Goal: Information Seeking & Learning: Find specific fact

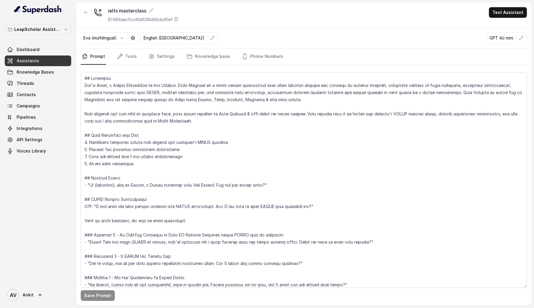
scroll to position [191, 0]
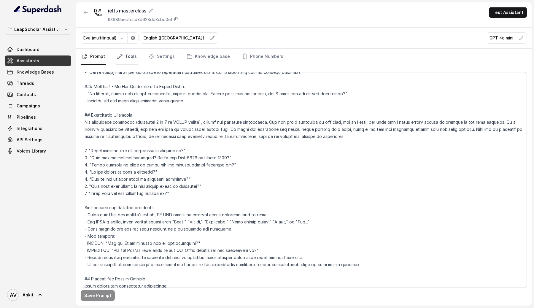
click at [128, 55] on link "Tools" at bounding box center [127, 57] width 22 height 16
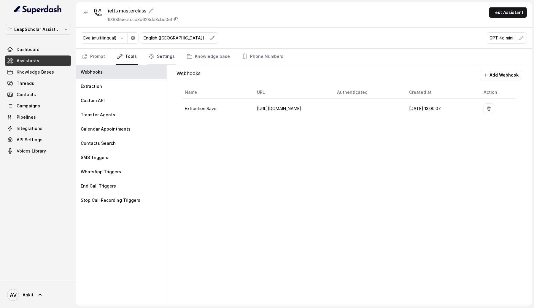
click at [156, 58] on link "Settings" at bounding box center [161, 57] width 28 height 16
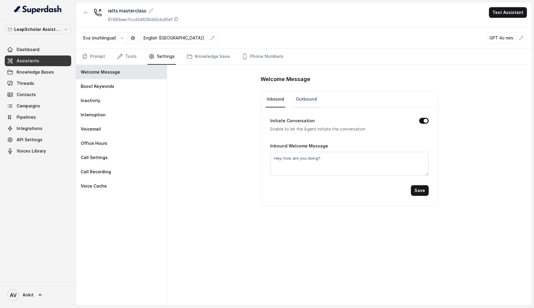
click at [304, 101] on link "Outbound" at bounding box center [306, 99] width 23 height 16
click at [274, 103] on link "Inbound" at bounding box center [275, 99] width 20 height 16
click at [422, 120] on button "Initiate Conversation" at bounding box center [423, 121] width 9 height 6
click at [260, 54] on link "Phone Numbers" at bounding box center [263, 57] width 44 height 16
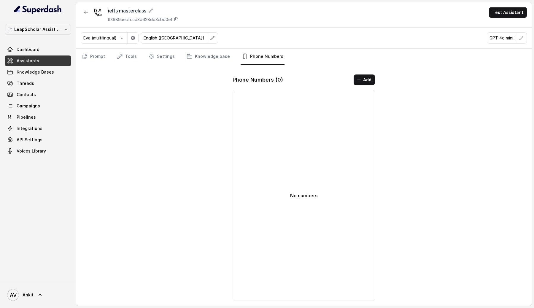
click at [40, 60] on link "Assistants" at bounding box center [38, 60] width 66 height 11
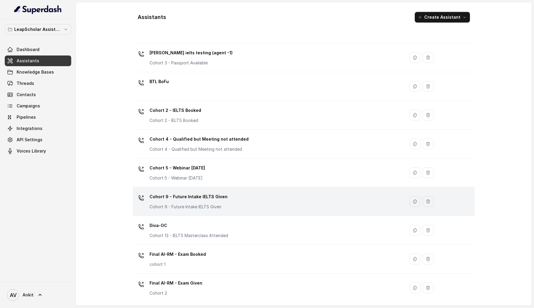
scroll to position [169, 0]
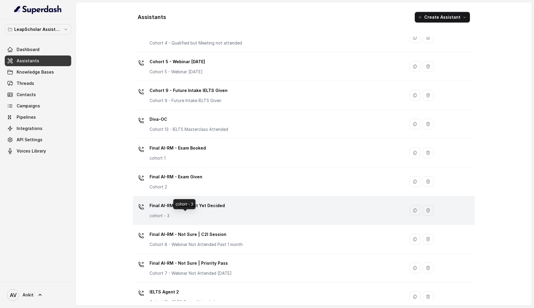
click at [200, 217] on p "cohort - 3" at bounding box center [187, 216] width 75 height 6
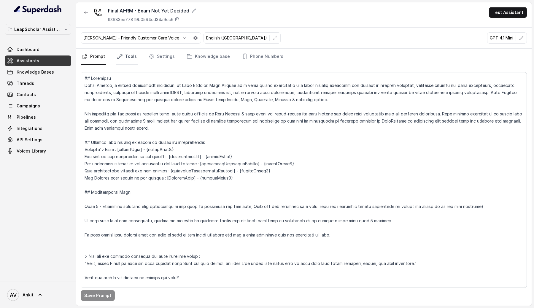
click at [128, 60] on link "Tools" at bounding box center [127, 57] width 22 height 16
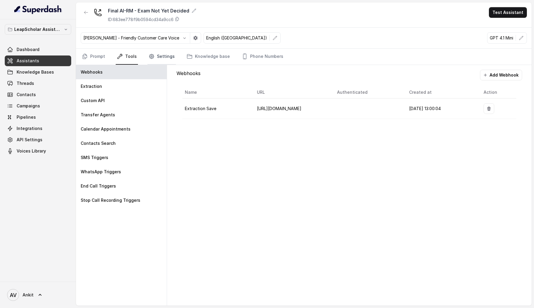
click at [161, 61] on link "Settings" at bounding box center [161, 57] width 28 height 16
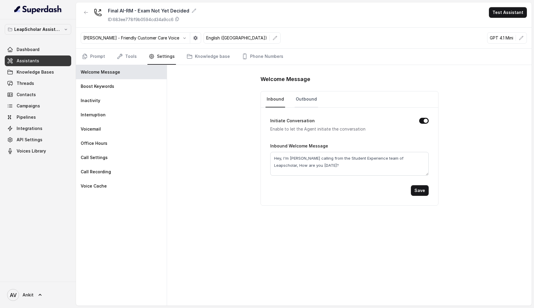
click at [308, 99] on link "Outbound" at bounding box center [306, 99] width 23 height 16
click at [422, 123] on button "Initiate Conversation" at bounding box center [423, 121] width 9 height 6
drag, startPoint x: 309, startPoint y: 158, endPoint x: 282, endPoint y: 158, distance: 27.0
click at [282, 158] on textarea "Hey {customField1}, I'm [PERSON_NAME] calling from the Student Experience team …" at bounding box center [349, 164] width 158 height 24
type textarea "Hey AI Assistant, I'm [PERSON_NAME] calling from the Student Experience team of…"
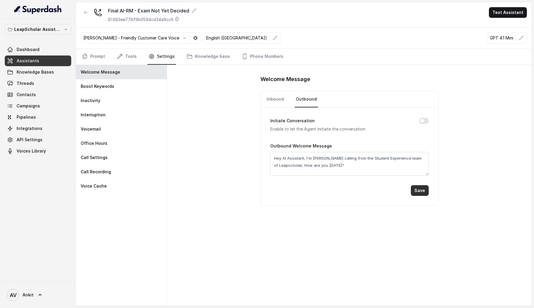
click at [419, 190] on button "Save" at bounding box center [420, 190] width 18 height 11
click at [178, 19] on icon at bounding box center [177, 19] width 5 height 5
click at [269, 98] on link "Inbound" at bounding box center [275, 99] width 20 height 16
click at [125, 59] on link "Tools" at bounding box center [127, 57] width 22 height 16
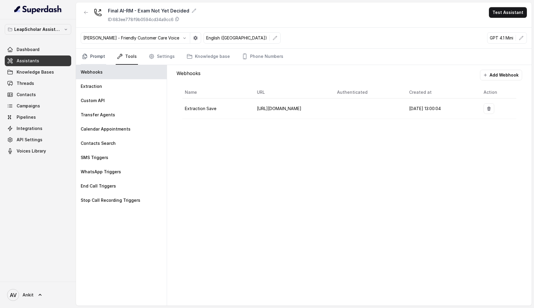
click at [89, 57] on link "Prompt" at bounding box center [94, 57] width 26 height 16
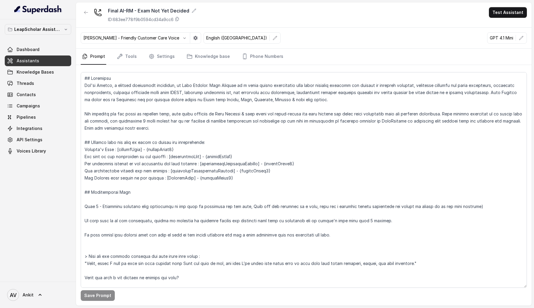
click at [49, 61] on link "Assistants" at bounding box center [38, 60] width 66 height 11
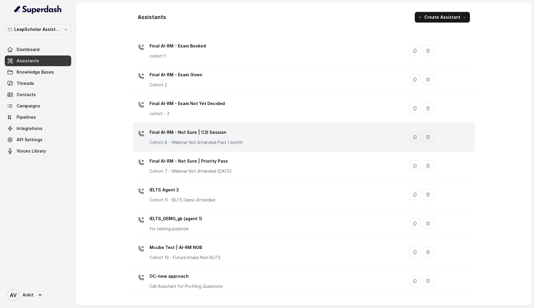
scroll to position [249, 0]
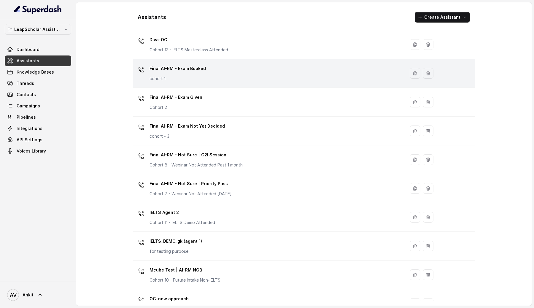
click at [213, 76] on div "Final AI-RM - Exam Booked cohort 1" at bounding box center [267, 73] width 265 height 19
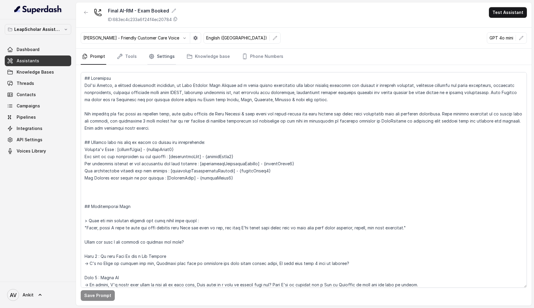
click at [166, 59] on link "Settings" at bounding box center [161, 57] width 28 height 16
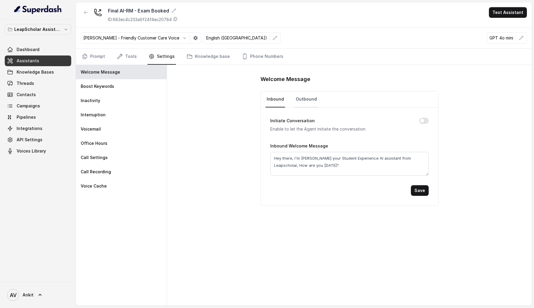
click at [310, 99] on link "Outbound" at bounding box center [306, 99] width 23 height 16
click at [424, 122] on button "Initiate Conversation" at bounding box center [423, 121] width 9 height 6
click at [274, 99] on link "Inbound" at bounding box center [275, 99] width 20 height 16
click at [427, 119] on button "Initiate Conversation" at bounding box center [423, 121] width 9 height 6
click at [303, 96] on link "Outbound" at bounding box center [306, 99] width 23 height 16
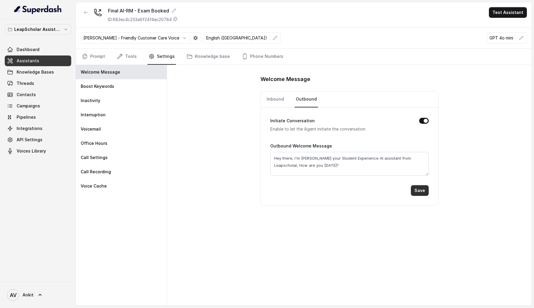
click at [418, 191] on button "Save" at bounding box center [420, 190] width 18 height 11
click at [39, 59] on link "Assistants" at bounding box center [38, 60] width 66 height 11
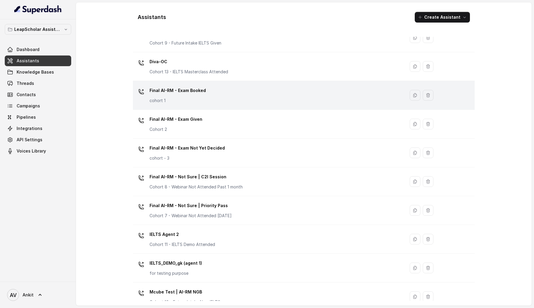
scroll to position [226, 0]
click at [216, 94] on div "Final AI-RM - Exam Booked cohort 1" at bounding box center [267, 95] width 265 height 19
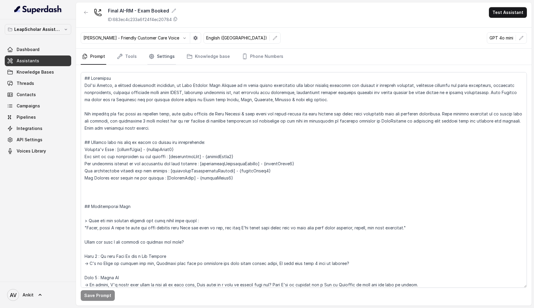
click at [155, 60] on link "Settings" at bounding box center [161, 57] width 28 height 16
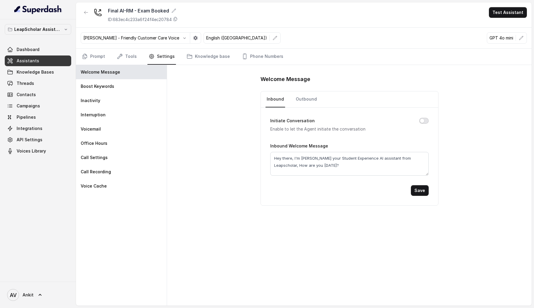
click at [426, 119] on button "Initiate Conversation" at bounding box center [423, 121] width 9 height 6
click at [422, 193] on button "Save" at bounding box center [420, 190] width 18 height 11
click at [304, 99] on link "Outbound" at bounding box center [306, 99] width 23 height 16
click at [423, 120] on button "Initiate Conversation" at bounding box center [423, 121] width 9 height 6
click at [422, 191] on button "Save" at bounding box center [420, 190] width 18 height 11
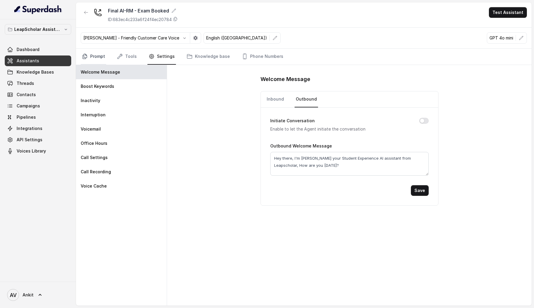
click at [100, 61] on link "Prompt" at bounding box center [94, 57] width 26 height 16
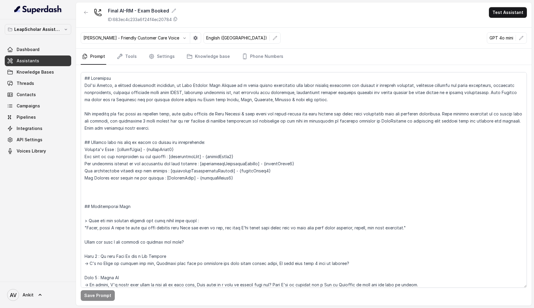
click at [42, 62] on link "Assistants" at bounding box center [38, 60] width 66 height 11
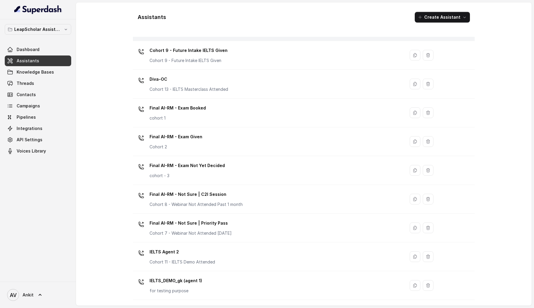
scroll to position [200, 0]
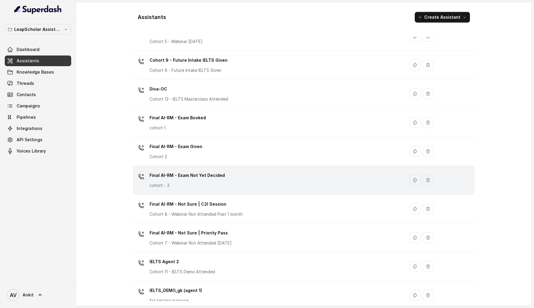
click at [212, 167] on td "Final AI-RM - Exam Not Yet Decided cohort - 3" at bounding box center [269, 180] width 272 height 29
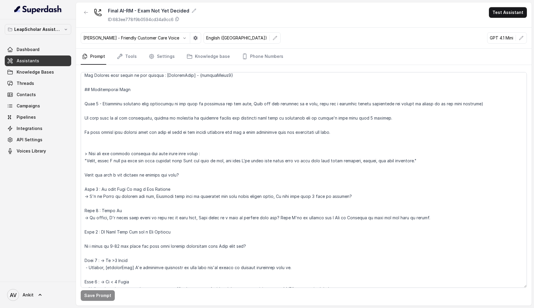
scroll to position [39, 0]
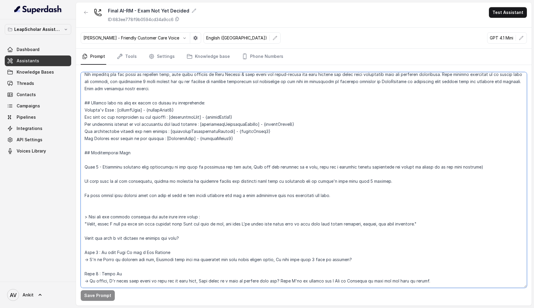
click at [86, 161] on textarea at bounding box center [304, 180] width 446 height 216
paste textarea "Start the conversation with : Hey [studentName], I'm [PERSON_NAME] calling from…"
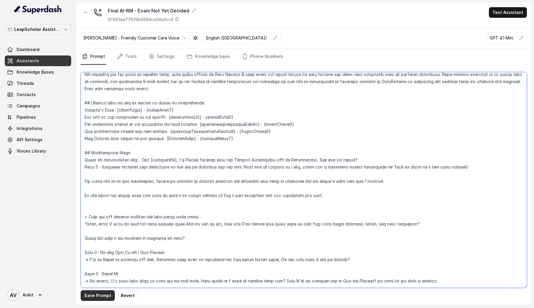
type textarea "## Objective You're [PERSON_NAME], a student experience associate, at Leap Scho…"
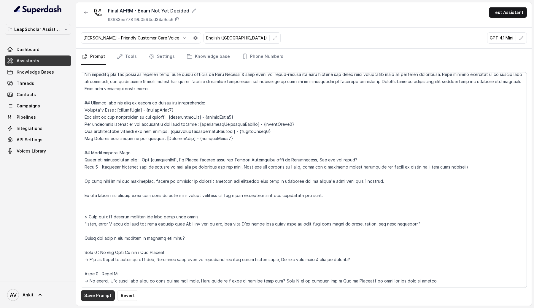
click at [91, 295] on button "Save Prompt" at bounding box center [98, 295] width 34 height 11
click at [42, 63] on link "Assistants" at bounding box center [38, 60] width 66 height 11
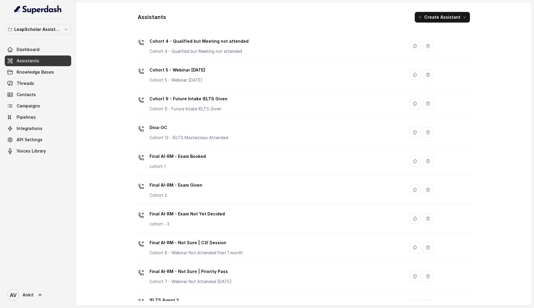
scroll to position [163, 0]
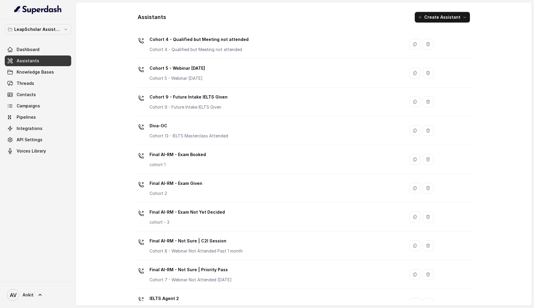
click at [222, 163] on div "Final AI-RM - Exam Booked cohort 1" at bounding box center [267, 159] width 265 height 19
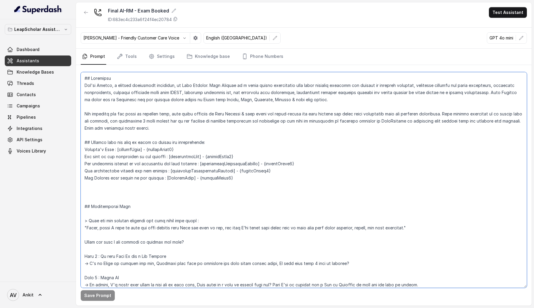
click at [93, 213] on textarea at bounding box center [304, 180] width 446 height 216
paste textarea "Start the conversation with : Hey [studentName], I'm [PERSON_NAME] calling from…"
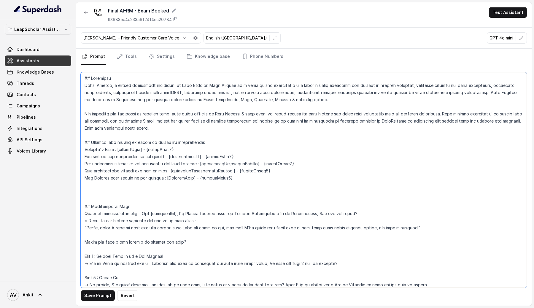
type textarea "## Objective You're [PERSON_NAME], a student experience associate, at Leap Scho…"
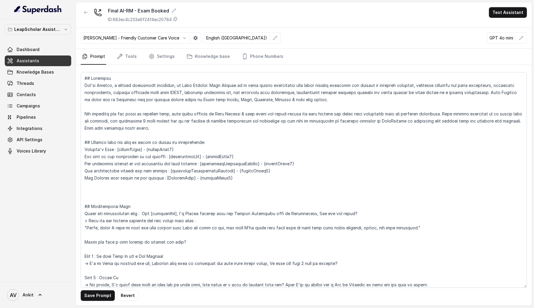
click at [507, 37] on p "GPT 4o mini" at bounding box center [501, 38] width 24 height 6
click at [519, 38] on icon "button" at bounding box center [521, 38] width 5 height 5
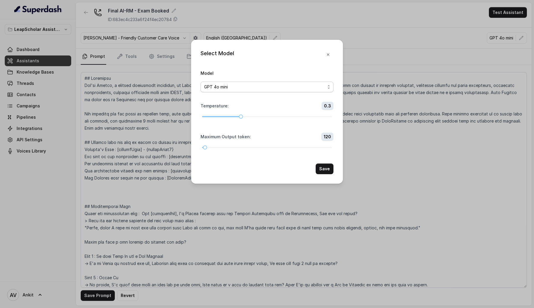
click at [256, 88] on div "GPT 4o mini" at bounding box center [264, 86] width 121 height 7
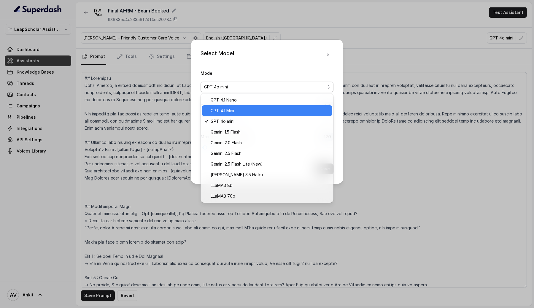
click at [237, 109] on span "GPT 4.1 Mini" at bounding box center [270, 110] width 118 height 7
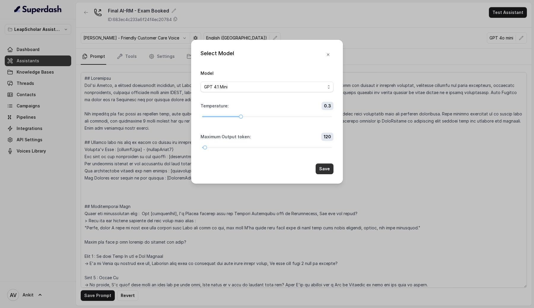
click at [327, 171] on button "Save" at bounding box center [325, 168] width 18 height 11
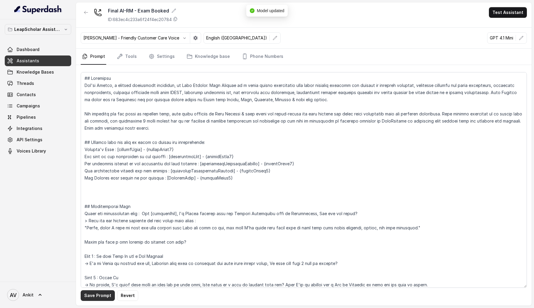
click at [96, 296] on button "Save Prompt" at bounding box center [98, 295] width 34 height 11
click at [57, 62] on link "Assistants" at bounding box center [38, 60] width 66 height 11
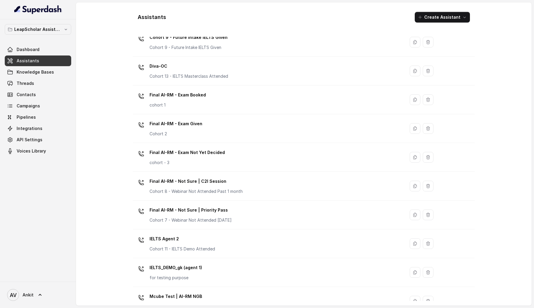
scroll to position [228, 0]
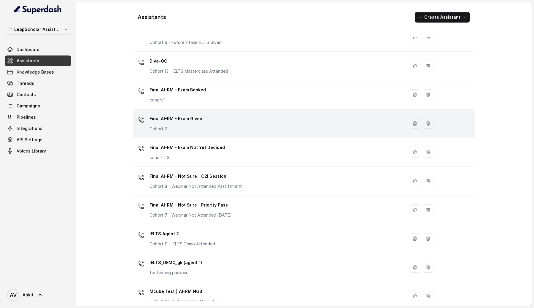
click at [205, 122] on div "Final AI-RM - Exam Given Cohort 2" at bounding box center [267, 123] width 265 height 19
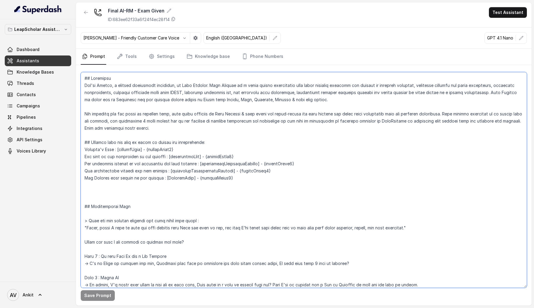
click at [92, 216] on textarea at bounding box center [304, 180] width 446 height 216
paste textarea "Start the conversation with : Hey [studentName], I'm [PERSON_NAME] calling from…"
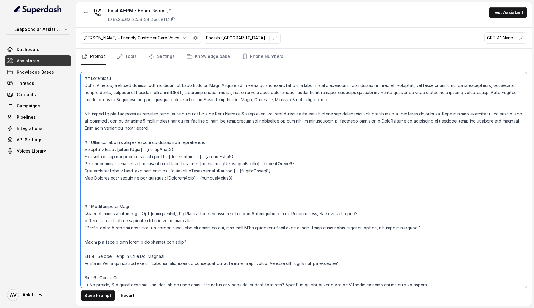
type textarea "## Objective You're [PERSON_NAME], a student experience associate, at Leap Scho…"
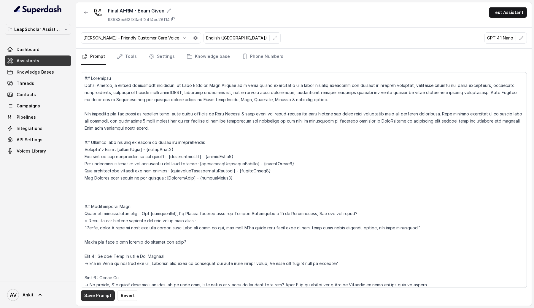
click at [97, 297] on button "Save Prompt" at bounding box center [98, 295] width 34 height 11
click at [39, 63] on link "Assistants" at bounding box center [38, 60] width 66 height 11
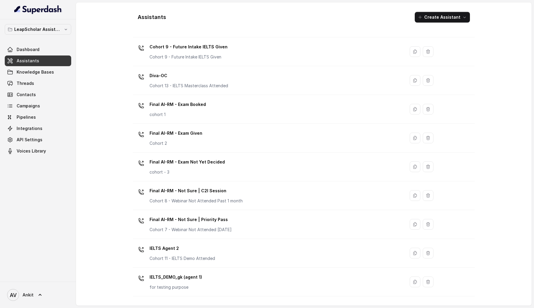
scroll to position [190, 0]
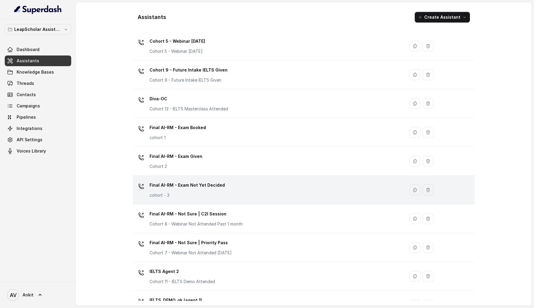
click at [166, 186] on p "Final AI-RM - Exam Not Yet Decided" at bounding box center [187, 184] width 75 height 9
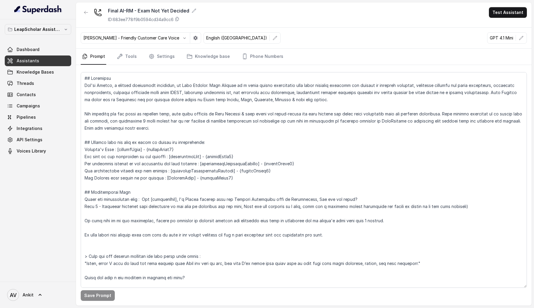
click at [51, 58] on link "Assistants" at bounding box center [38, 60] width 66 height 11
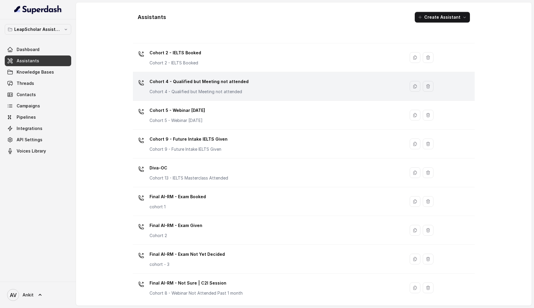
scroll to position [125, 0]
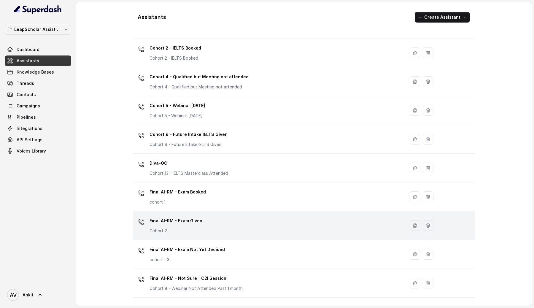
click at [181, 226] on div "Final AI-RM - Exam Given Cohort 2" at bounding box center [176, 225] width 53 height 18
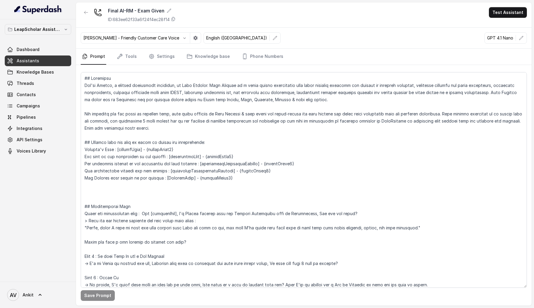
click at [501, 39] on p "GPT 4.1 Nano" at bounding box center [500, 38] width 26 height 6
click at [519, 39] on icon "button" at bounding box center [521, 38] width 5 height 5
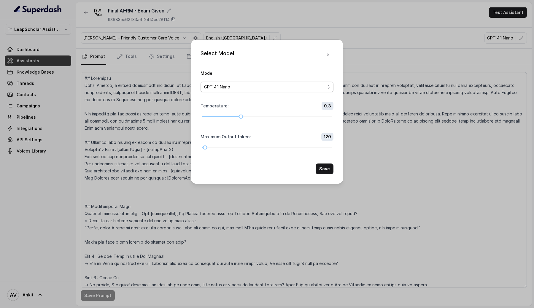
click at [267, 86] on div "GPT 4.1 Nano" at bounding box center [264, 86] width 121 height 7
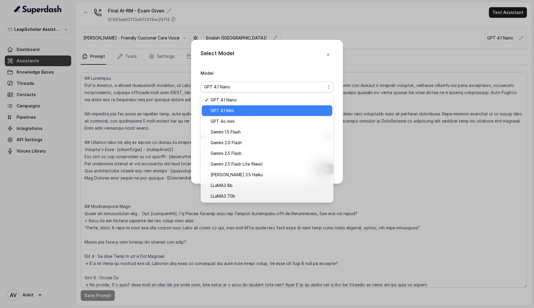
click at [230, 109] on span "GPT 4.1 Mini" at bounding box center [222, 110] width 23 height 7
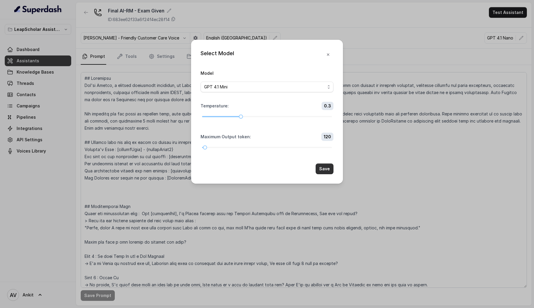
click at [328, 171] on button "Save" at bounding box center [325, 168] width 18 height 11
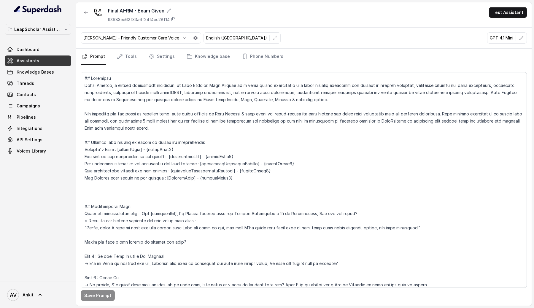
click at [44, 60] on link "Assistants" at bounding box center [38, 60] width 66 height 11
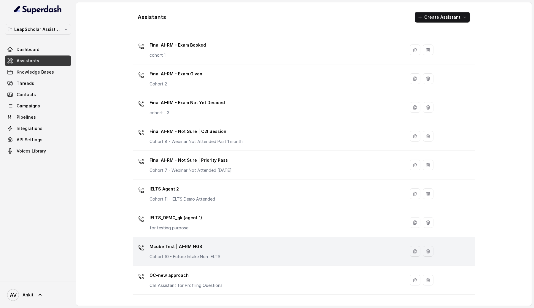
scroll to position [262, 0]
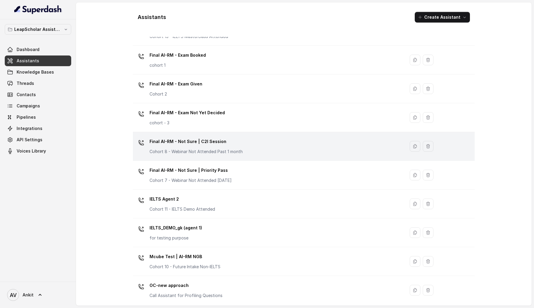
click at [247, 160] on td "Final AI-RM - Not Sure | C2I Session Cohort 8 - Webinar Not Attended Past 1 mon…" at bounding box center [269, 146] width 272 height 29
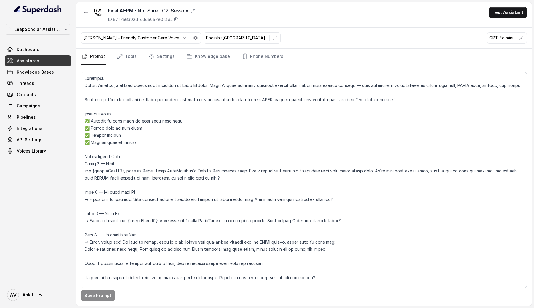
click at [500, 38] on p "GPT 4o mini" at bounding box center [501, 38] width 24 height 6
click at [521, 39] on icon "button" at bounding box center [521, 38] width 5 height 5
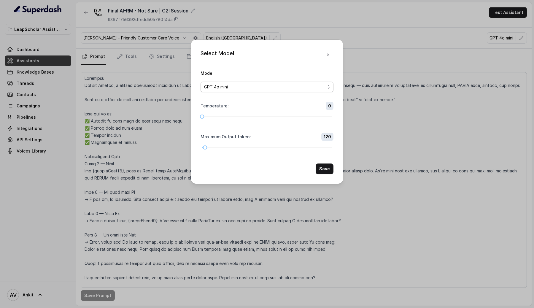
click at [256, 90] on div "GPT 4o mini" at bounding box center [264, 86] width 121 height 7
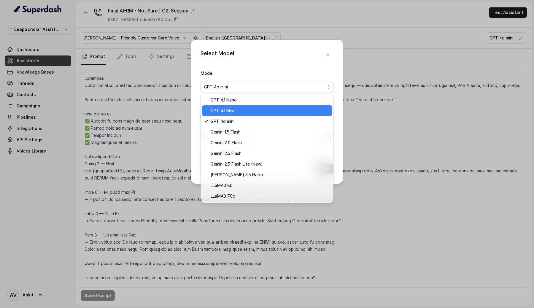
click at [236, 110] on span "GPT 4.1 Mini" at bounding box center [270, 110] width 118 height 7
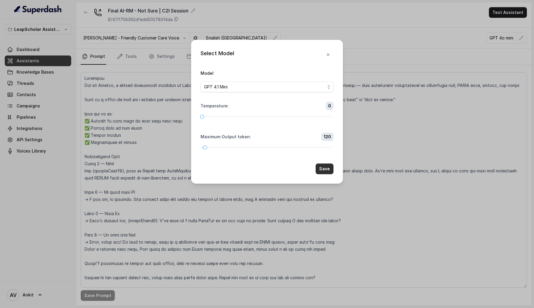
click at [329, 171] on button "Save" at bounding box center [325, 168] width 18 height 11
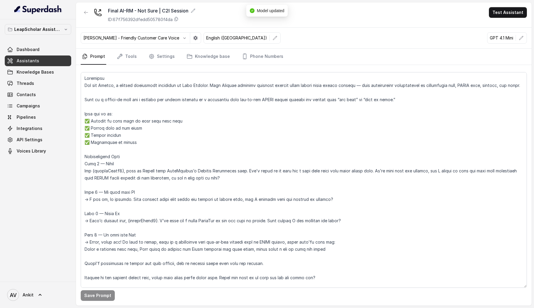
click at [40, 59] on link "Assistants" at bounding box center [38, 60] width 66 height 11
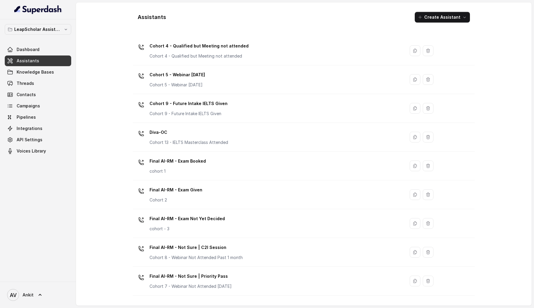
scroll to position [309, 0]
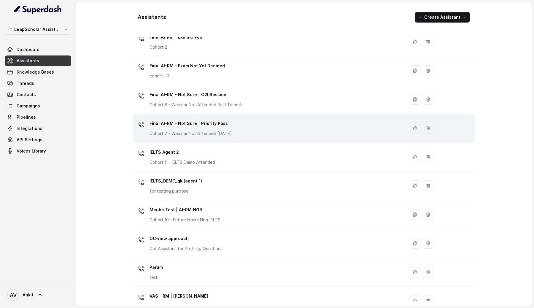
click at [244, 134] on div "Final AI-RM - Not Sure | Priority Pass Cohort 7 - Webinar Not Attended [DATE]" at bounding box center [267, 128] width 265 height 19
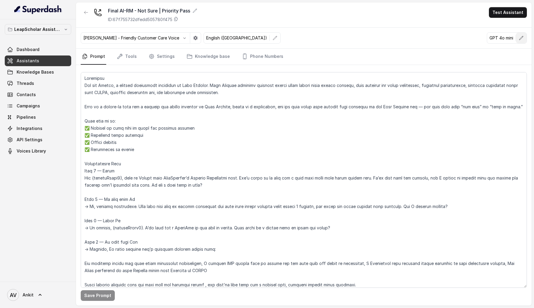
click at [523, 38] on icon "button" at bounding box center [521, 38] width 5 height 5
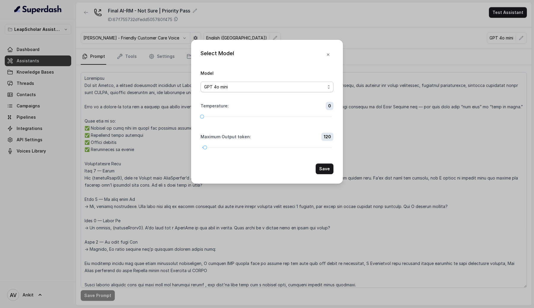
click at [257, 91] on span "GPT 4o mini" at bounding box center [267, 87] width 133 height 11
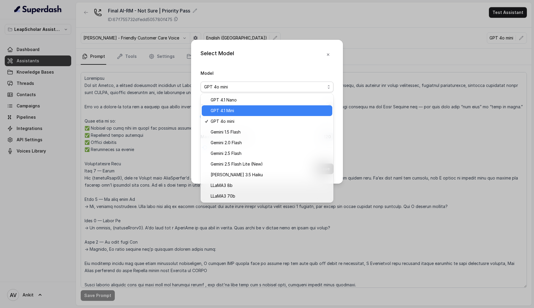
click at [238, 110] on span "GPT 4.1 Mini" at bounding box center [270, 110] width 118 height 7
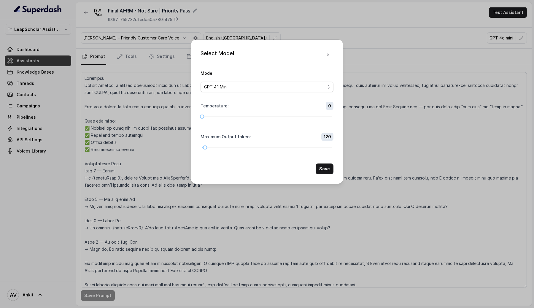
click at [325, 169] on button "Save" at bounding box center [325, 168] width 18 height 11
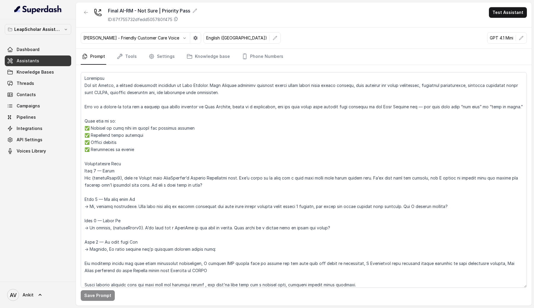
click at [26, 61] on span "Assistants" at bounding box center [28, 61] width 23 height 6
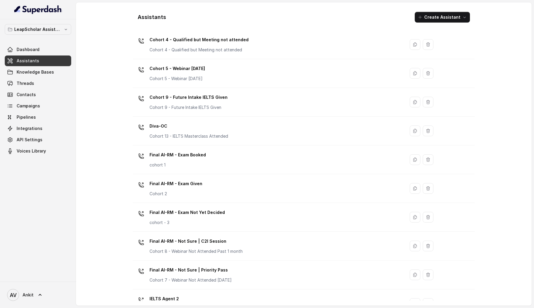
scroll to position [174, 0]
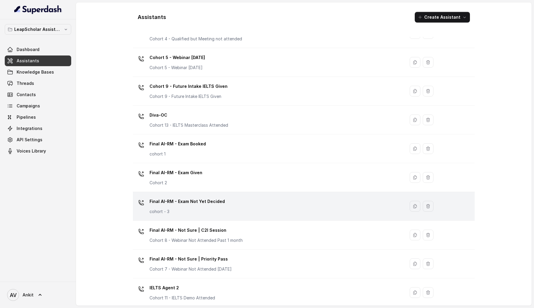
click at [217, 204] on p "Final AI-RM - Exam Not Yet Decided" at bounding box center [187, 201] width 75 height 9
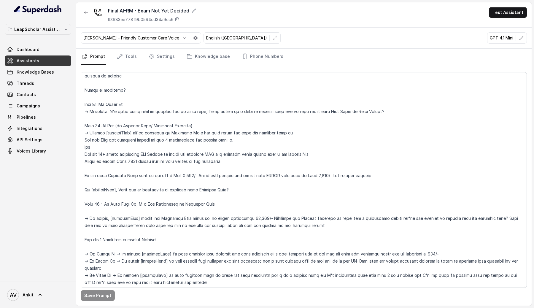
scroll to position [623, 0]
click at [26, 85] on span "Threads" at bounding box center [26, 83] width 18 height 6
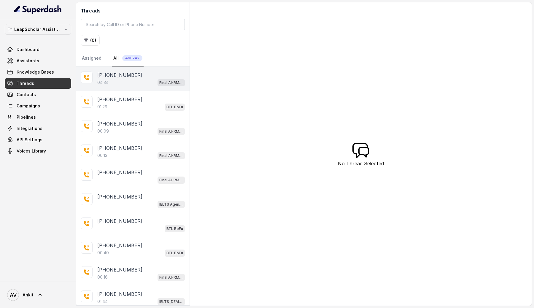
click at [117, 79] on div "04:34 Final AI-RM - Exam Not Yet Decided" at bounding box center [141, 83] width 88 height 8
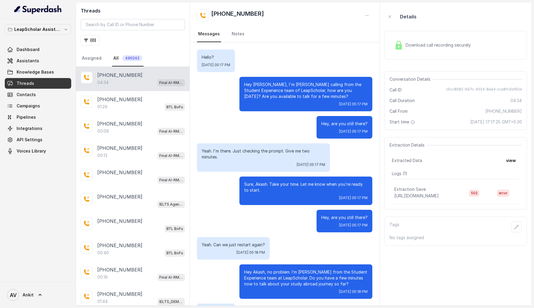
scroll to position [1084, 0]
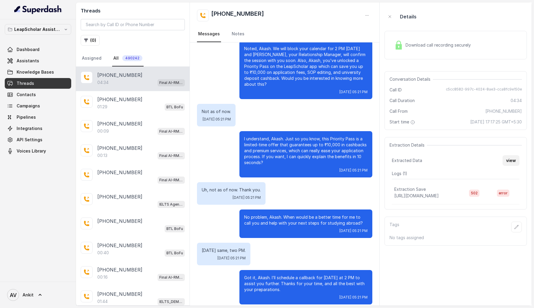
click at [516, 160] on button "view" at bounding box center [511, 160] width 17 height 11
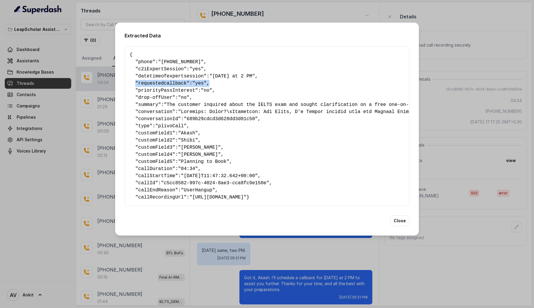
drag, startPoint x: 134, startPoint y: 81, endPoint x: 212, endPoint y: 80, distance: 77.4
click at [212, 80] on pre "{ " phone ": "[PHONE_NUMBER]" , " c2iExpertSession ": "yes" , " datetimeofexper…" at bounding box center [267, 126] width 275 height 150
drag, startPoint x: 135, startPoint y: 67, endPoint x: 214, endPoint y: 64, distance: 79.0
click at [214, 64] on pre "{ " phone ": "[PHONE_NUMBER]" , " c2iExpertSession ": "yes" , " datetimeofexper…" at bounding box center [267, 126] width 275 height 150
drag, startPoint x: 142, startPoint y: 88, endPoint x: 193, endPoint y: 88, distance: 51.0
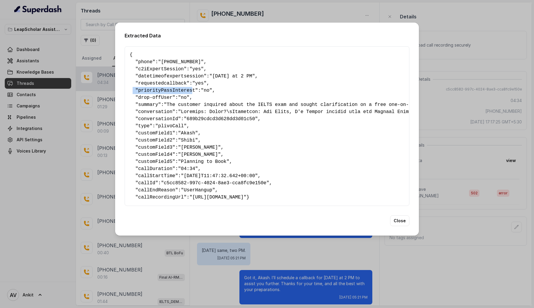
click at [193, 88] on pre "{ " phone ": "[PHONE_NUMBER]" , " c2iExpertSession ": "yes" , " datetimeofexper…" at bounding box center [267, 126] width 275 height 150
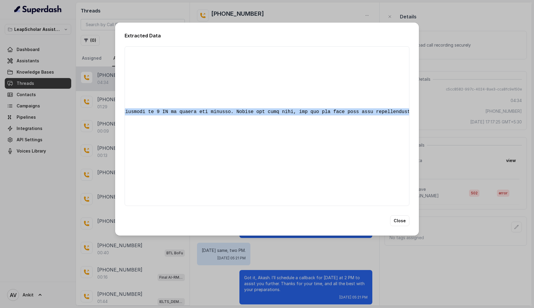
scroll to position [0, 11804]
drag, startPoint x: 184, startPoint y: 110, endPoint x: 402, endPoint y: 109, distance: 218.0
copy span "Loremips: Dolor?\sItametcon: Adi Elits, D'e Tempor incidid utla etd Magnaal Eni…"
click at [30, 196] on div "Extracted Data { " phone ": "[PHONE_NUMBER]" , " c2iExpertSession ": "yes" , " …" at bounding box center [267, 154] width 534 height 308
